Goal: Transaction & Acquisition: Obtain resource

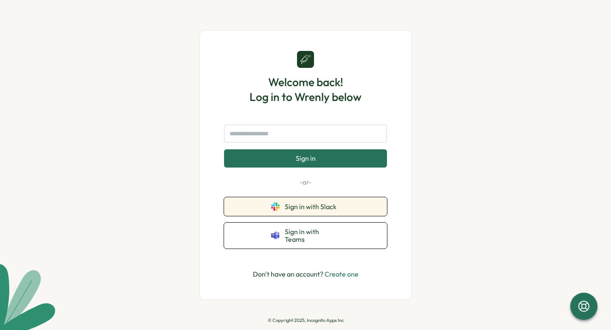
click at [327, 206] on span "Sign in with Slack" at bounding box center [312, 207] width 55 height 8
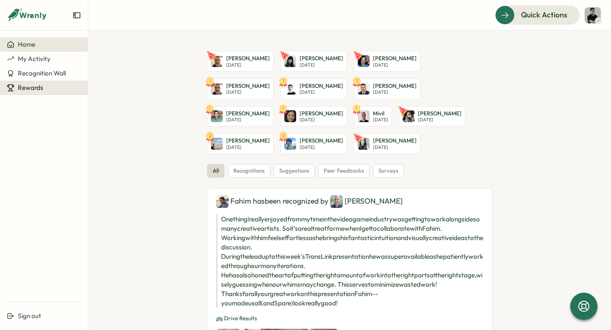
click at [51, 88] on div "Rewards" at bounding box center [44, 88] width 74 height 8
click at [99, 89] on div "Redeem Rewards" at bounding box center [115, 87] width 51 height 9
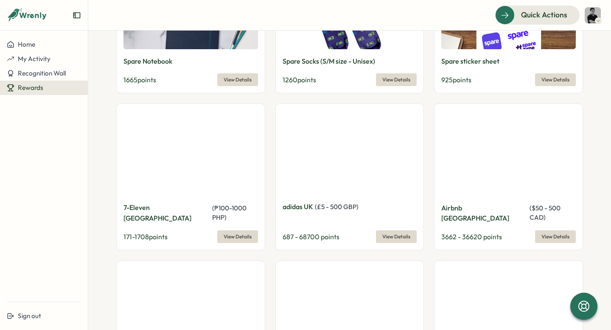
scroll to position [676, 0]
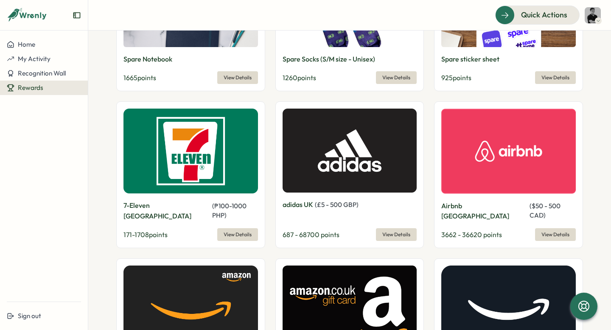
click at [549, 217] on div "Airbnb Canada ( $ 50 - 500 CAD ) 3662 - 36620 points View Details" at bounding box center [508, 221] width 135 height 41
click at [548, 229] on span "View Details" at bounding box center [556, 235] width 28 height 12
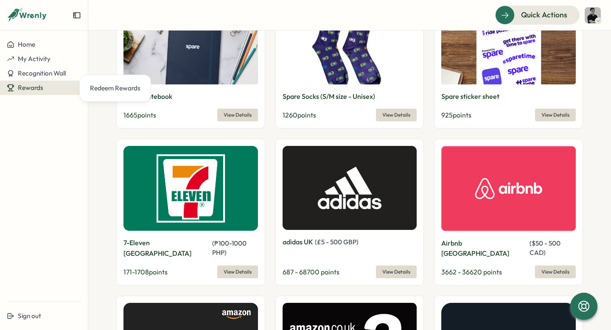
scroll to position [656, 0]
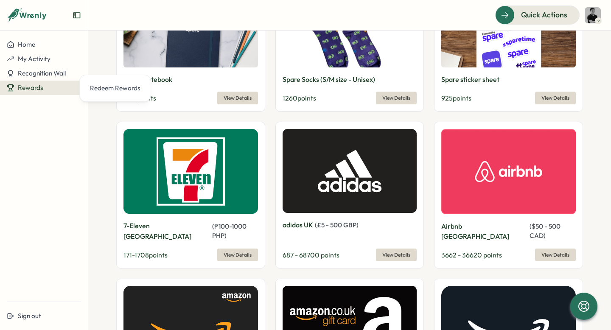
click at [509, 166] on img at bounding box center [508, 171] width 135 height 85
click at [487, 172] on img at bounding box center [508, 171] width 135 height 85
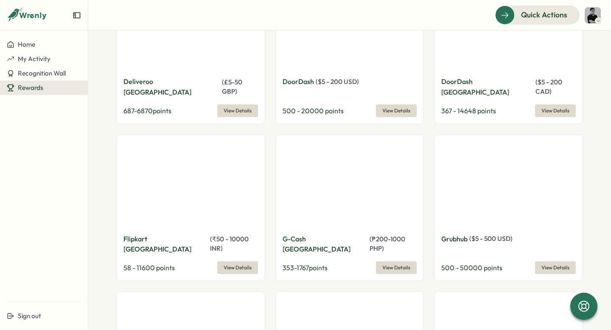
scroll to position [1397, 0]
